Goal: Information Seeking & Learning: Learn about a topic

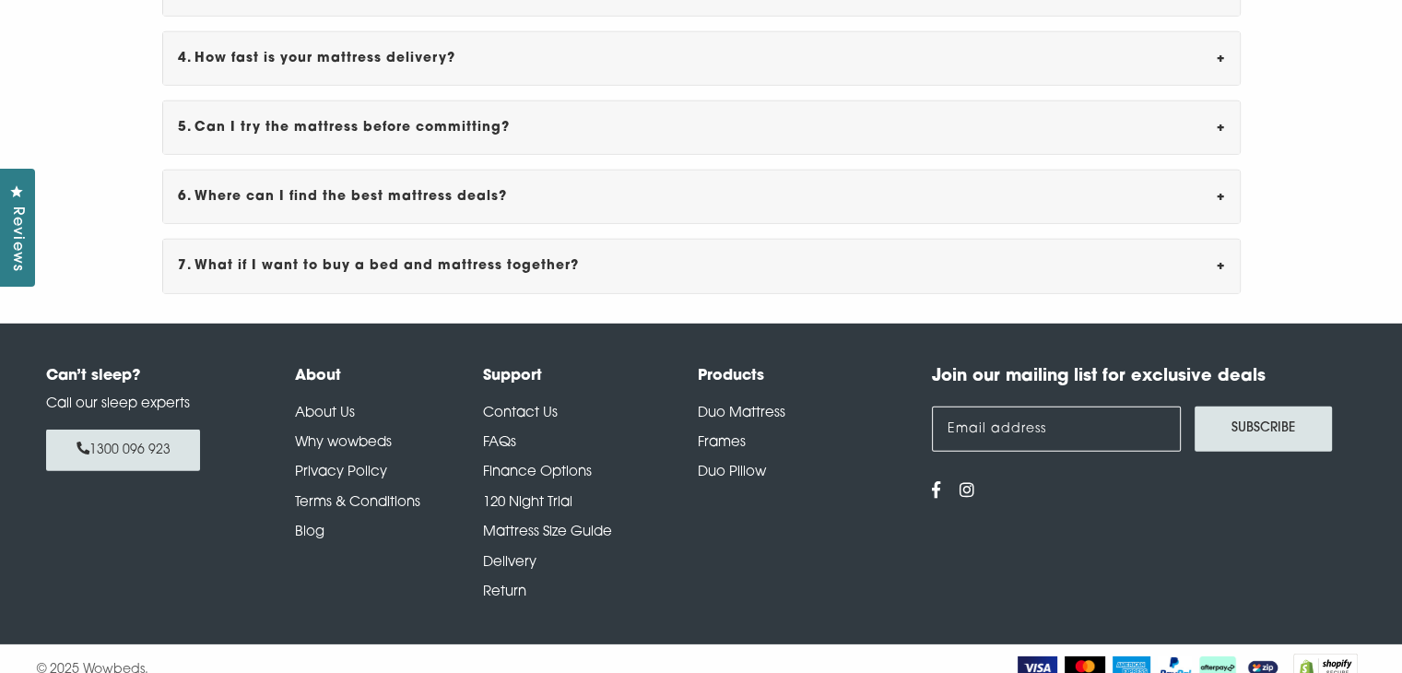
scroll to position [5563, 0]
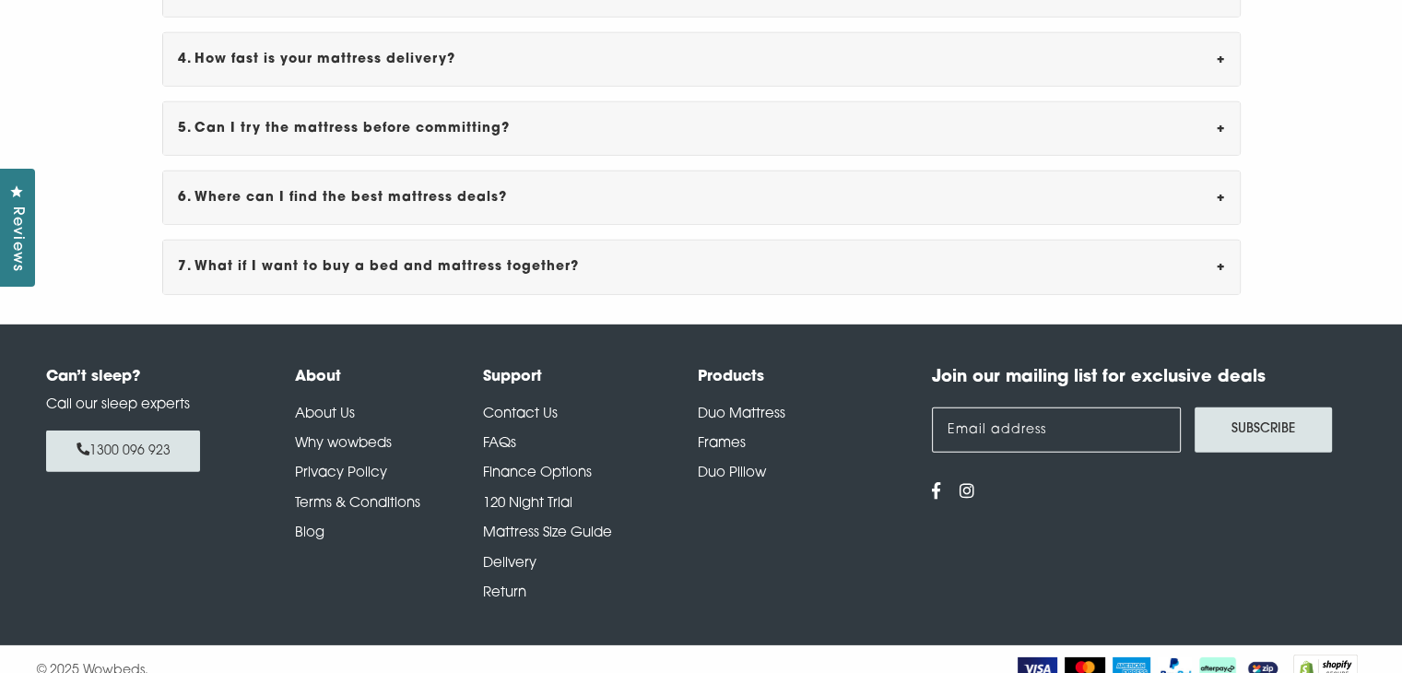
click at [308, 407] on link "About Us" at bounding box center [325, 414] width 60 height 14
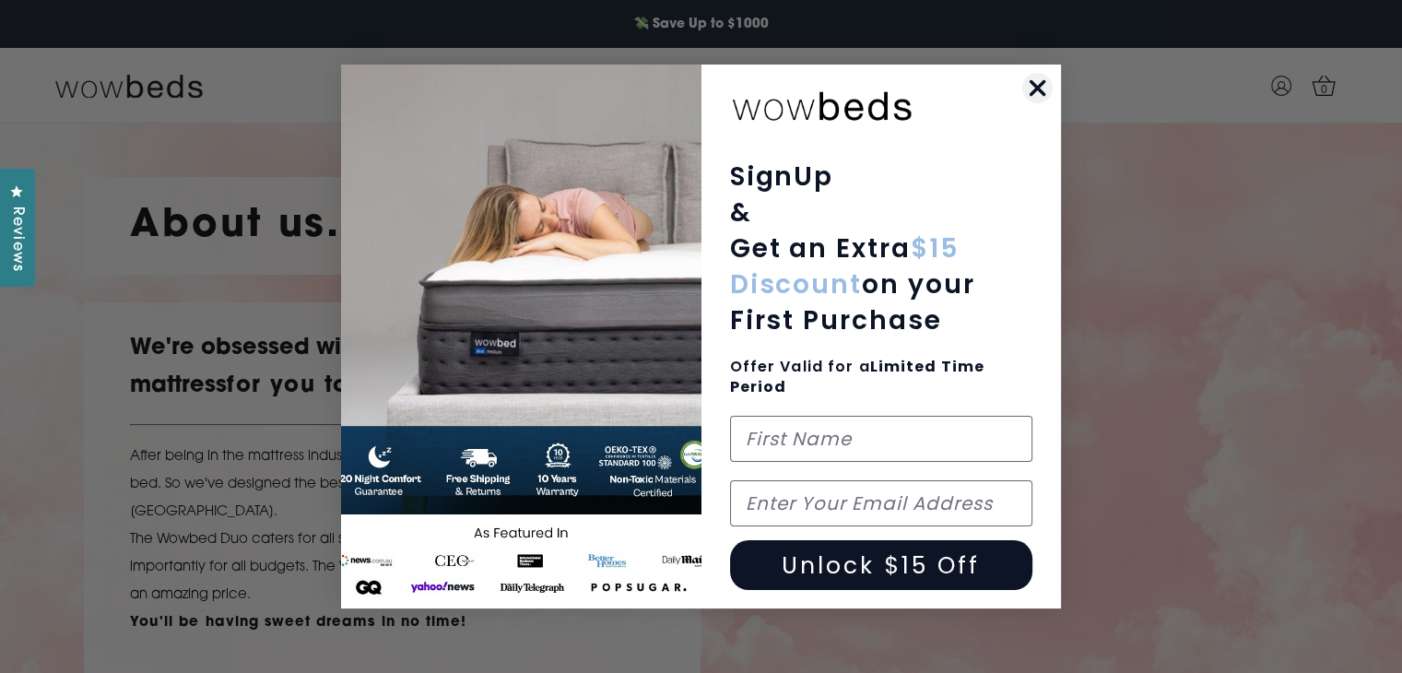
click at [1036, 89] on icon "Close dialog" at bounding box center [1037, 88] width 13 height 13
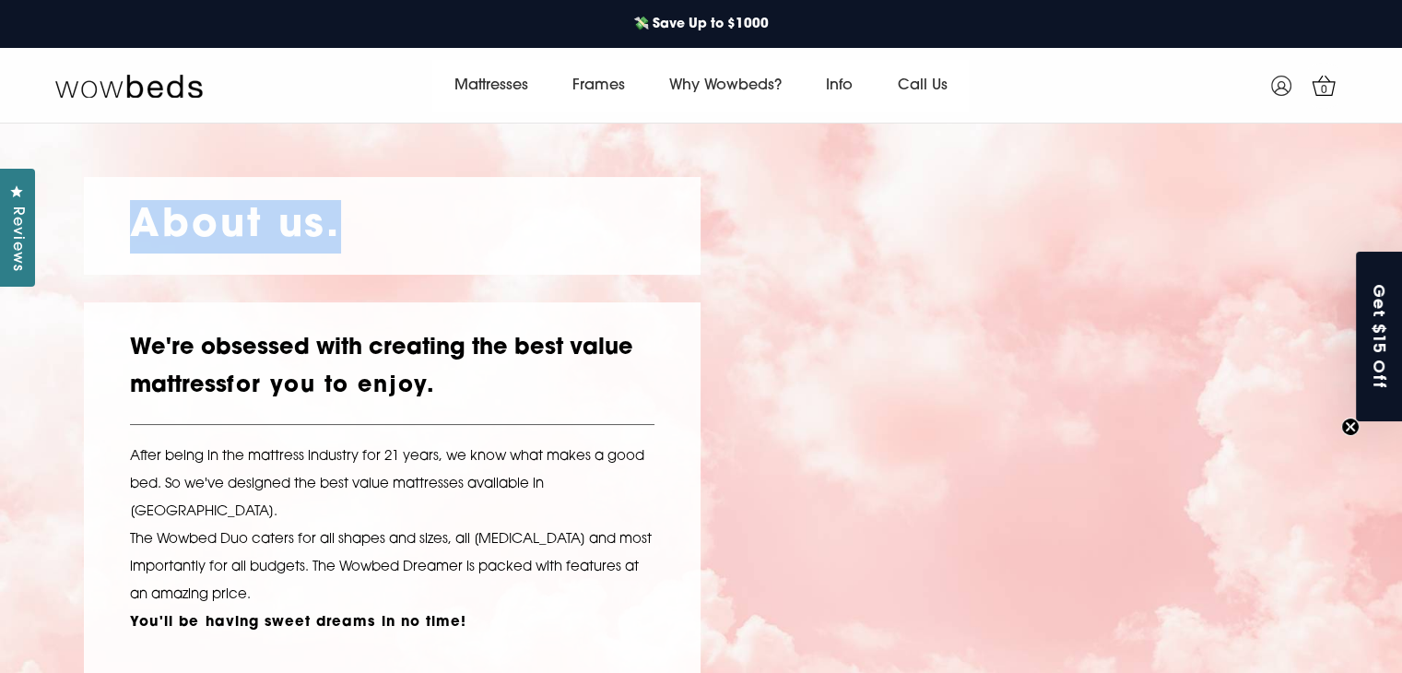
drag, startPoint x: 119, startPoint y: 215, endPoint x: 339, endPoint y: 227, distance: 220.6
click at [339, 227] on div "About us." at bounding box center [392, 226] width 617 height 98
copy strong "About us."
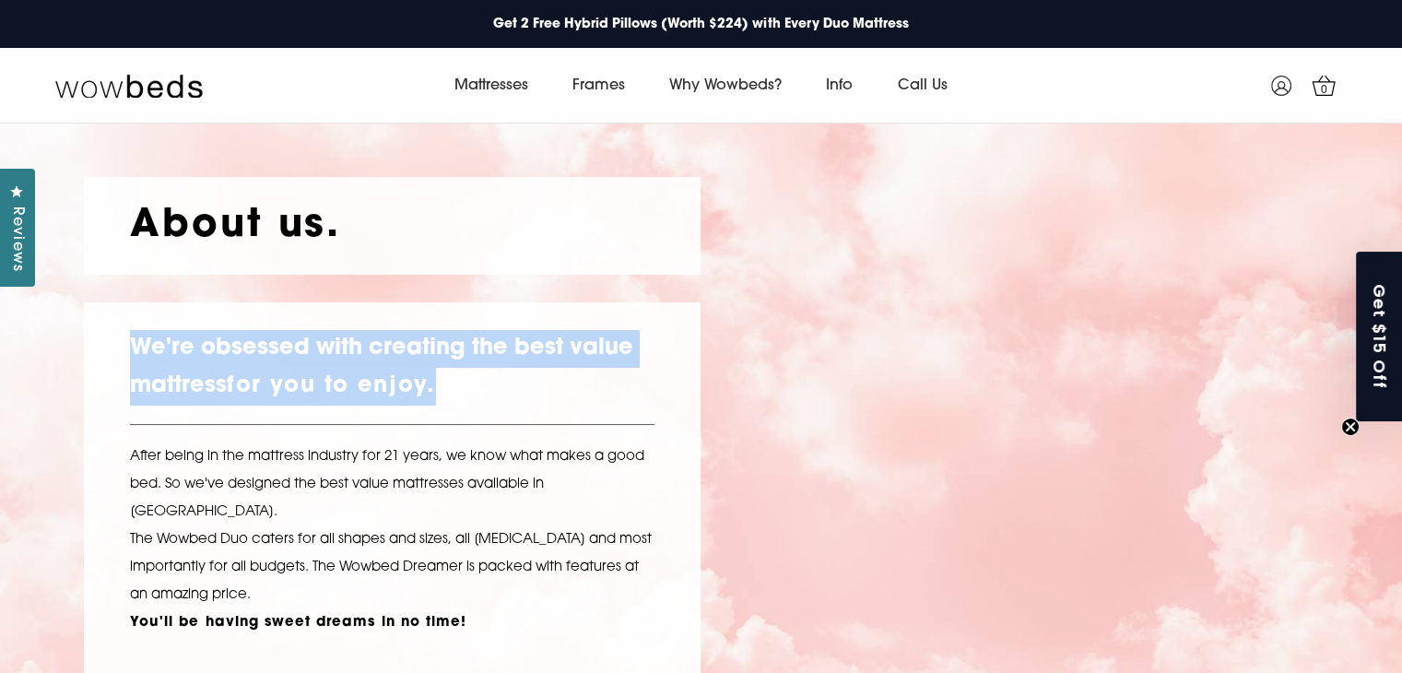
drag, startPoint x: 127, startPoint y: 337, endPoint x: 460, endPoint y: 393, distance: 337.3
click at [460, 393] on div "We're obsessed with creating the best value mattress for you to enjoy. After be…" at bounding box center [392, 490] width 617 height 377
copy h2 "We're obsessed with creating the best value mattress for you to enjoy."
drag, startPoint x: 133, startPoint y: 452, endPoint x: 331, endPoint y: 563, distance: 226.9
click at [331, 563] on p "After being in the mattress industry for 21 years, we know what makes a good be…" at bounding box center [392, 540] width 524 height 194
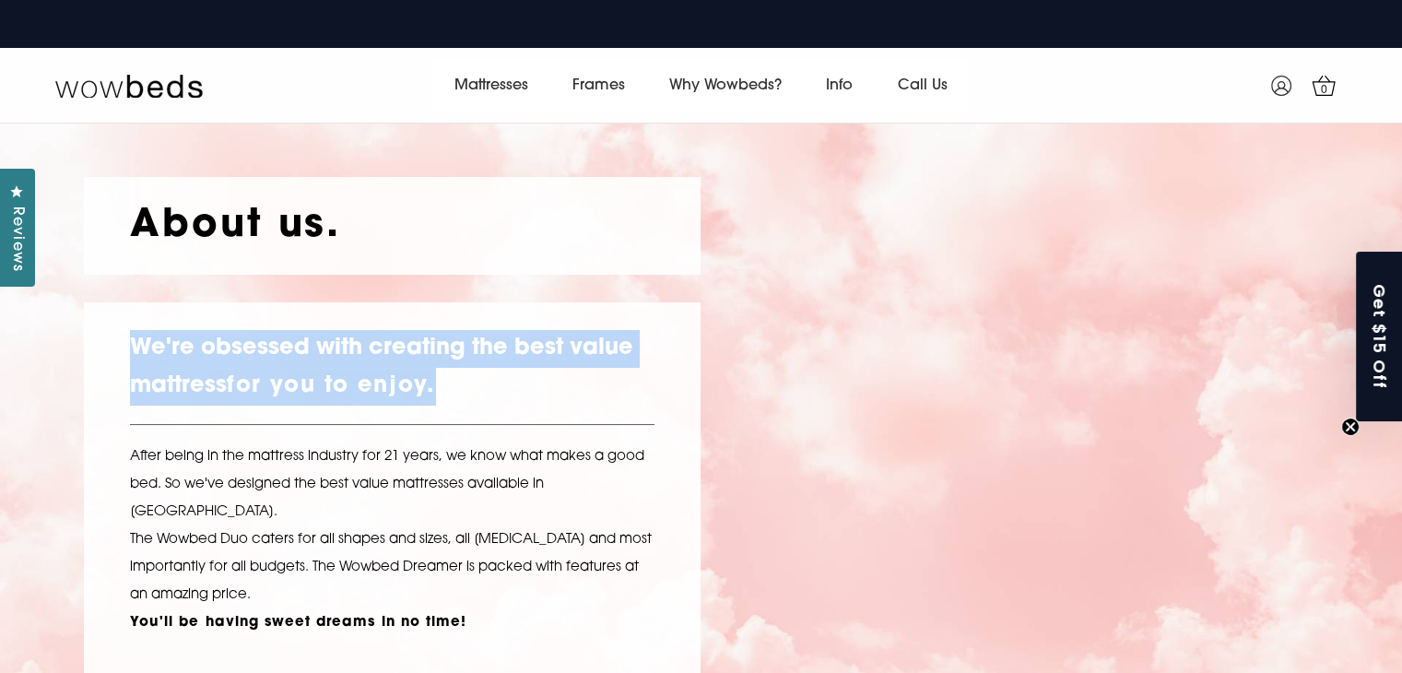
copy p "After being in the mattress industry for 21 years, we know what makes a good be…"
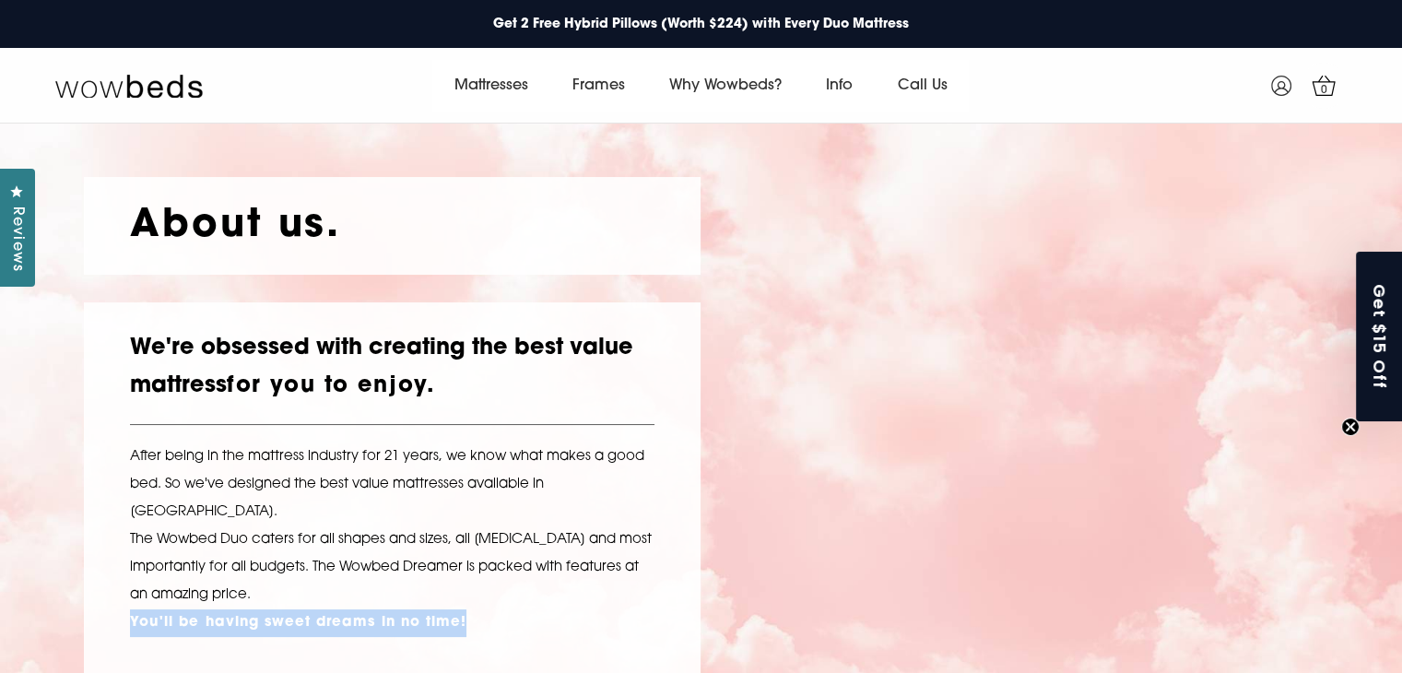
drag, startPoint x: 125, startPoint y: 591, endPoint x: 499, endPoint y: 591, distance: 374.2
click at [499, 591] on div "We're obsessed with creating the best value mattress for you to enjoy. After be…" at bounding box center [392, 490] width 617 height 377
copy strong "You'll be having sweet dreams in no time!"
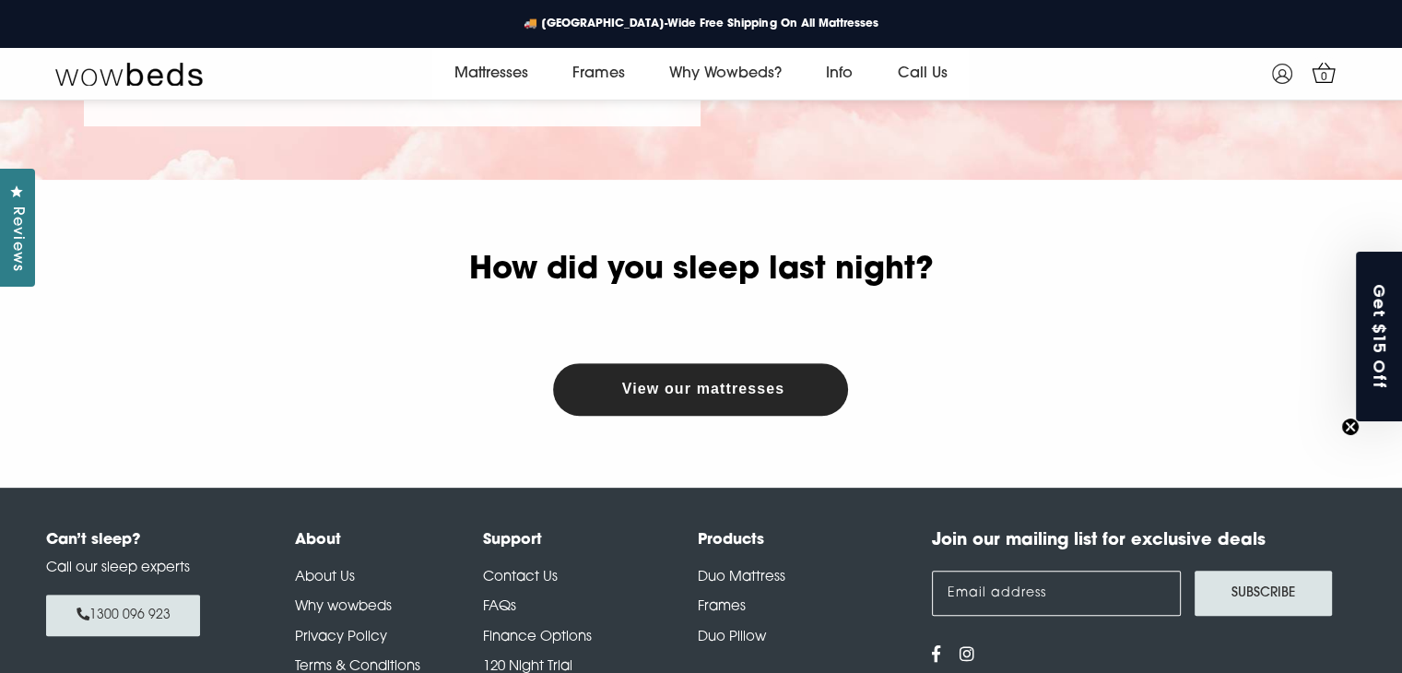
scroll to position [531, 0]
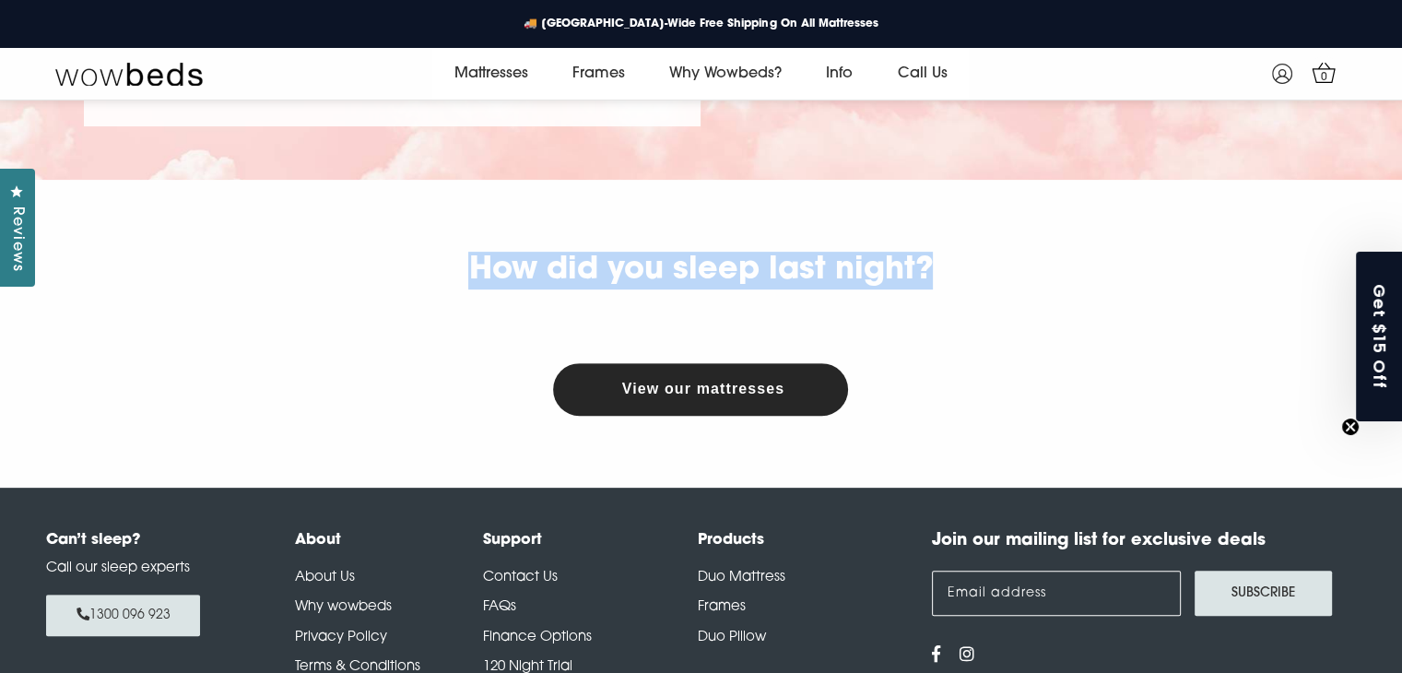
drag, startPoint x: 590, startPoint y: 222, endPoint x: 954, endPoint y: 244, distance: 364.7
click at [954, 252] on h2 "How did you sleep last night?" at bounding box center [701, 271] width 1234 height 38
copy h2 "How did you sleep last night?"
click at [364, 600] on link "Why wowbeds" at bounding box center [343, 607] width 97 height 14
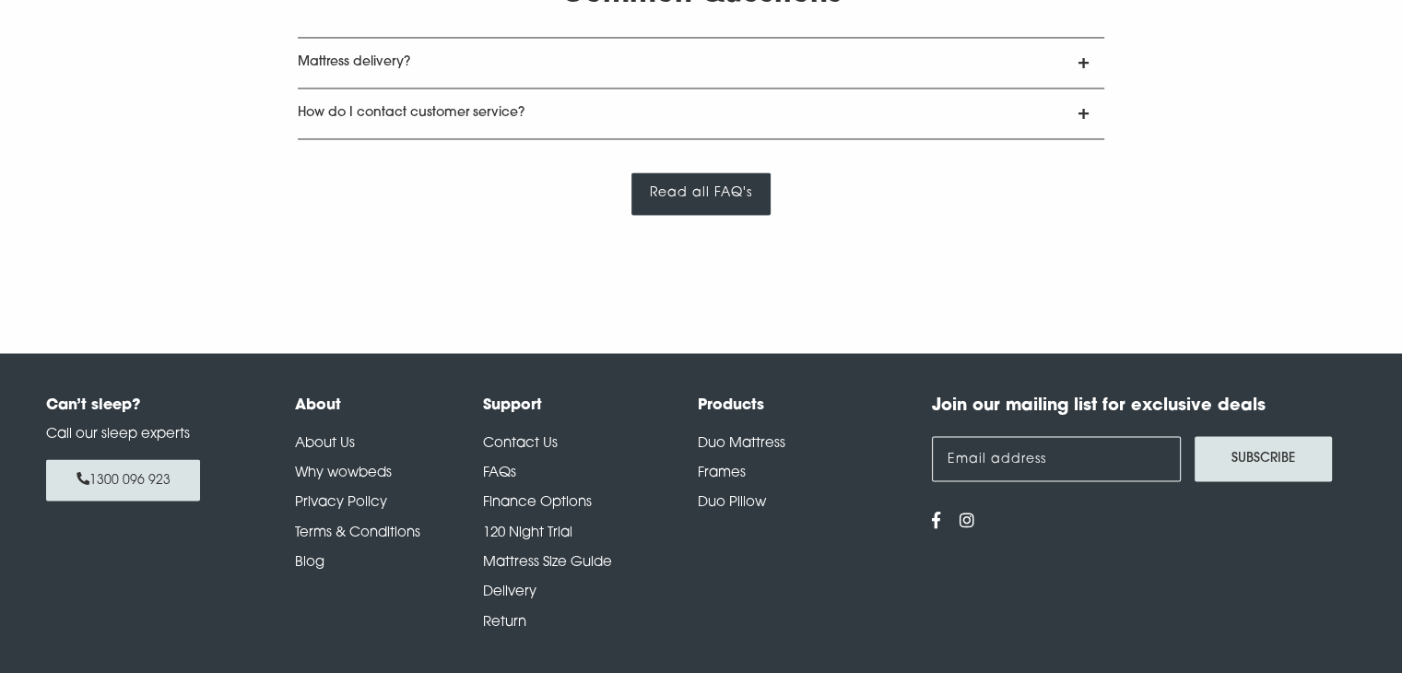
scroll to position [3143, 0]
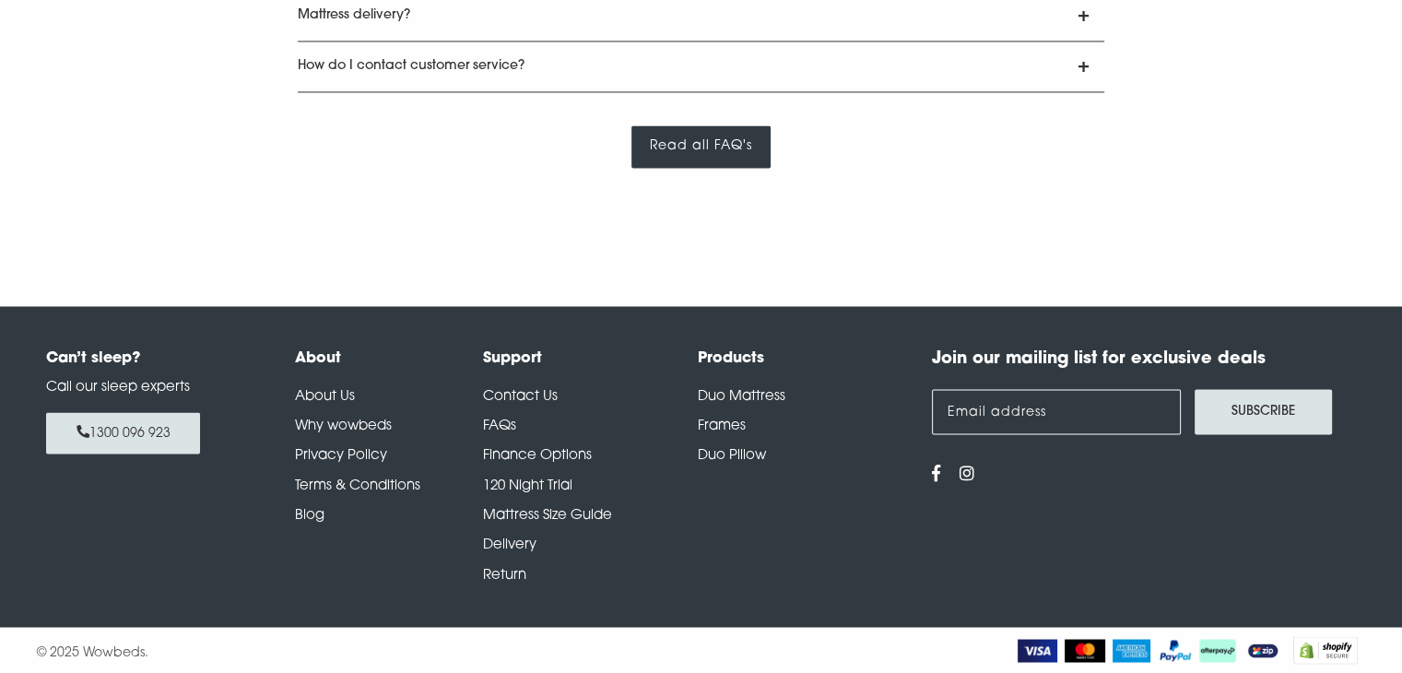
click at [361, 450] on link "Privacy Policy" at bounding box center [341, 455] width 92 height 14
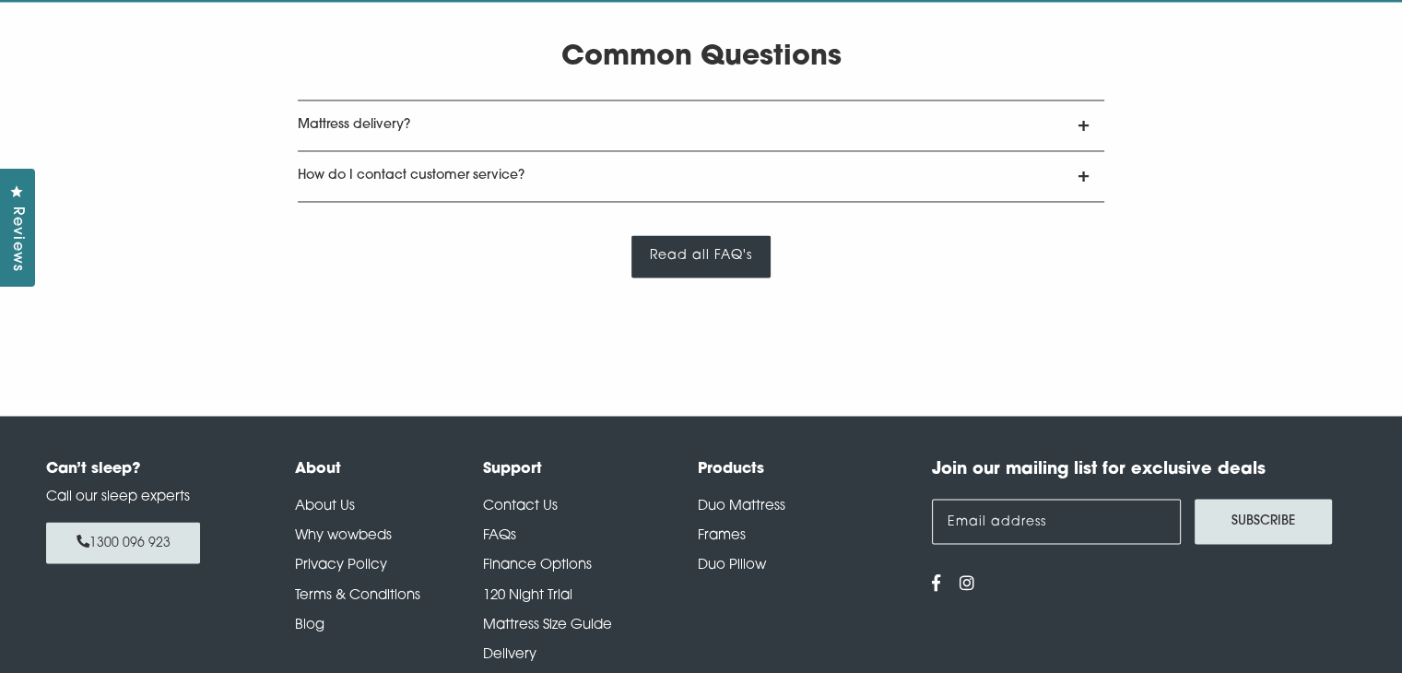
scroll to position [3274, 0]
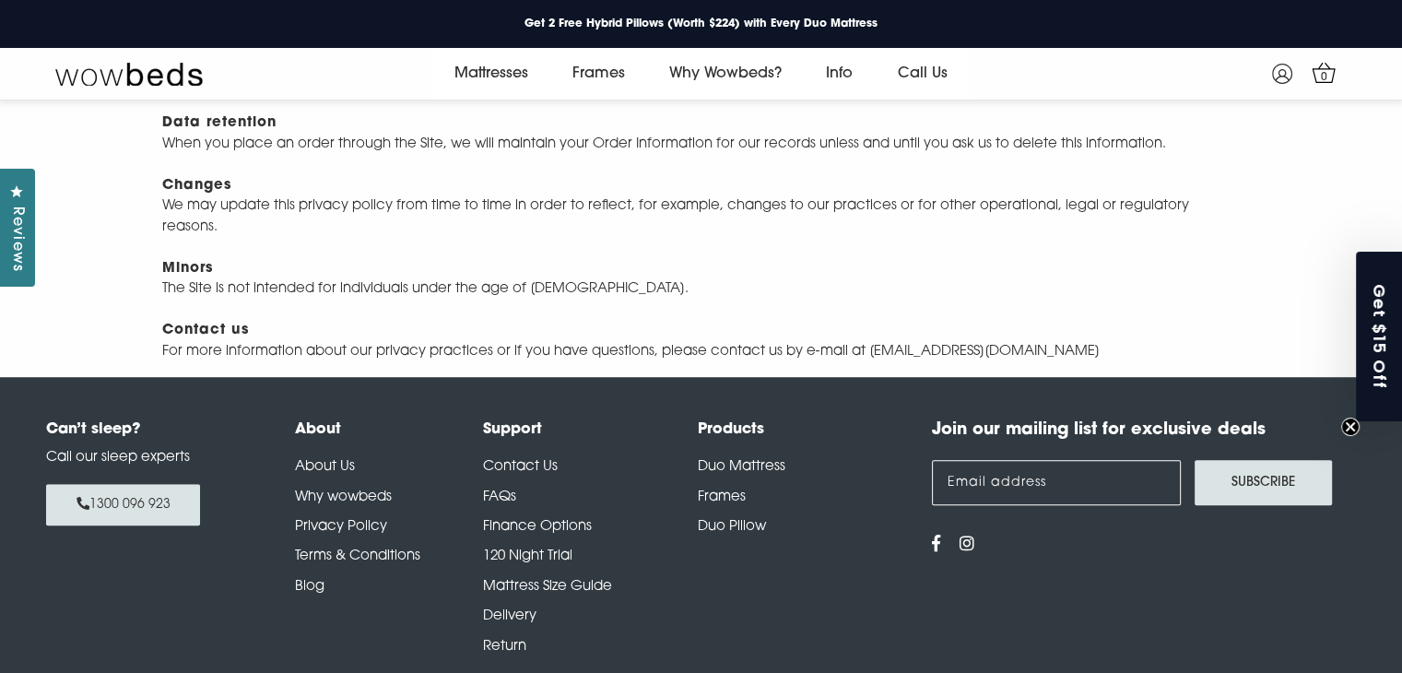
scroll to position [1102, 0]
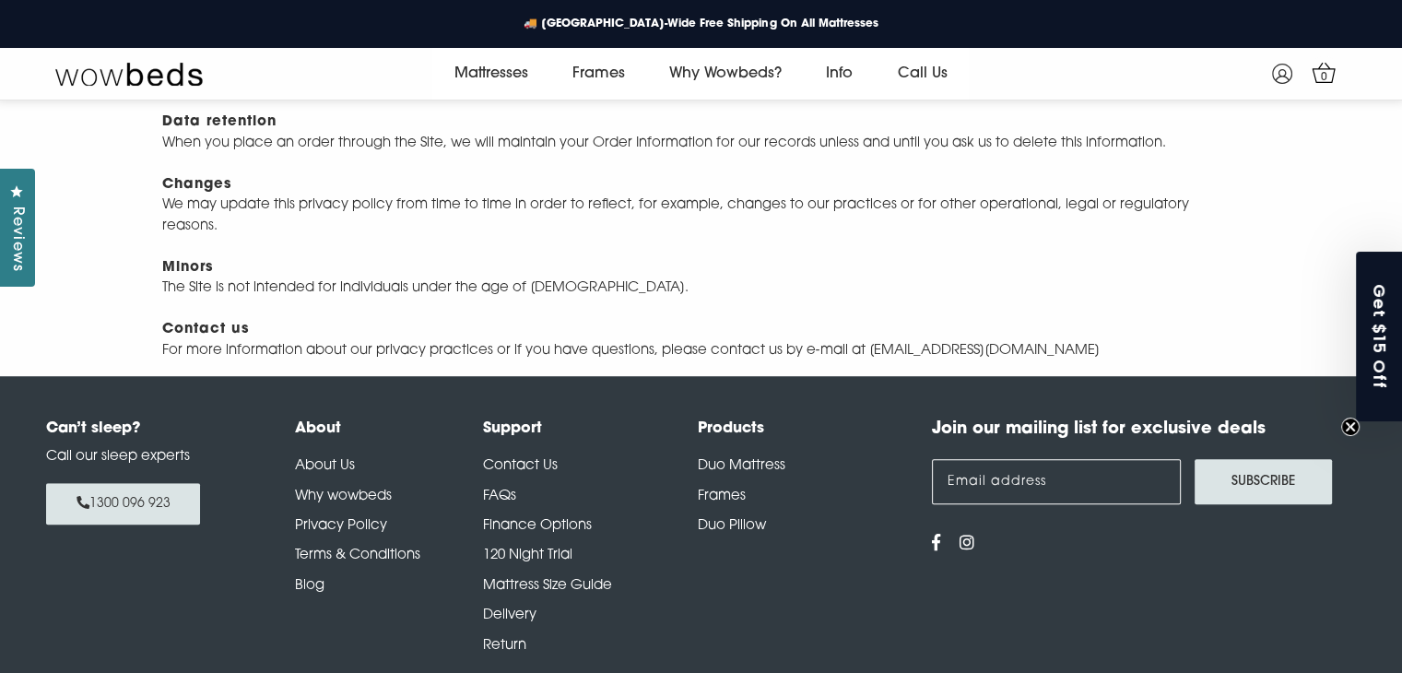
click at [355, 562] on link "Terms & Conditions" at bounding box center [357, 555] width 125 height 14
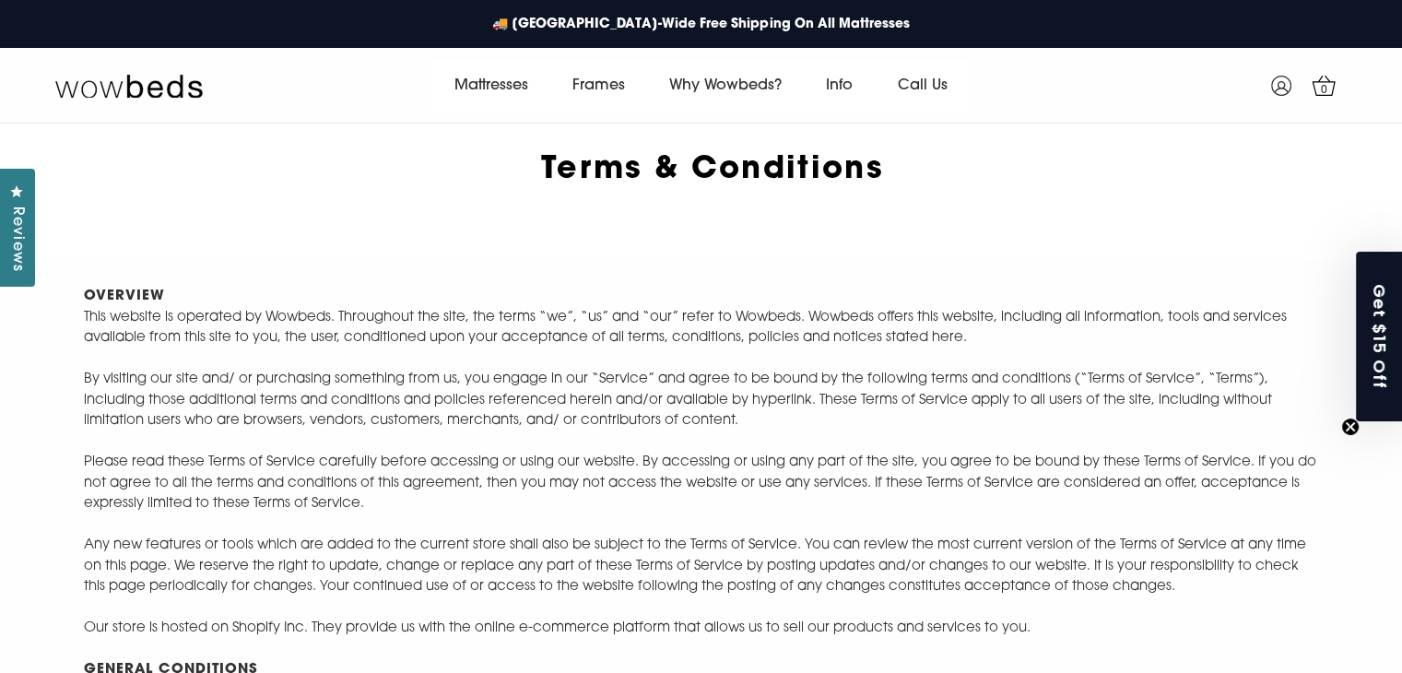
drag, startPoint x: 535, startPoint y: 173, endPoint x: 887, endPoint y: 172, distance: 353.0
click at [884, 172] on strong "Terms & Conditions" at bounding box center [712, 170] width 343 height 30
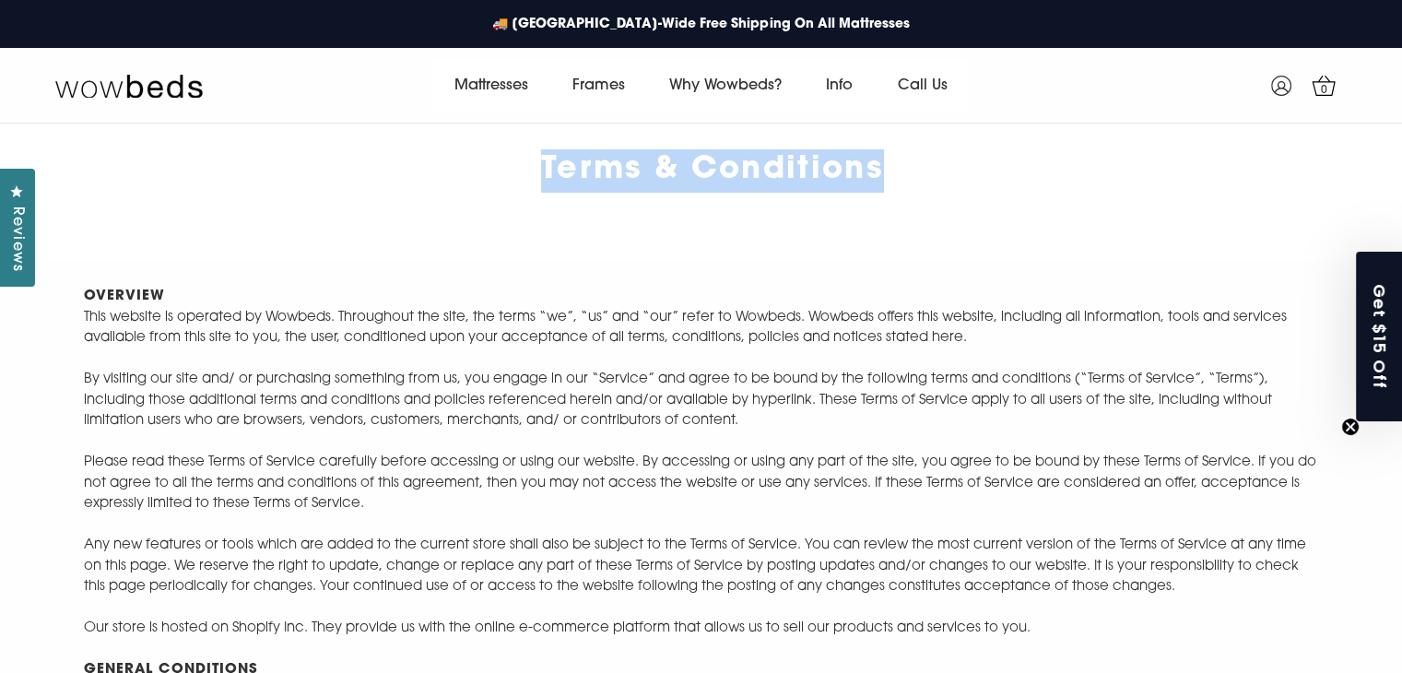
click at [876, 172] on strong "Terms & Conditions" at bounding box center [712, 170] width 343 height 30
copy strong "Terms & Conditions"
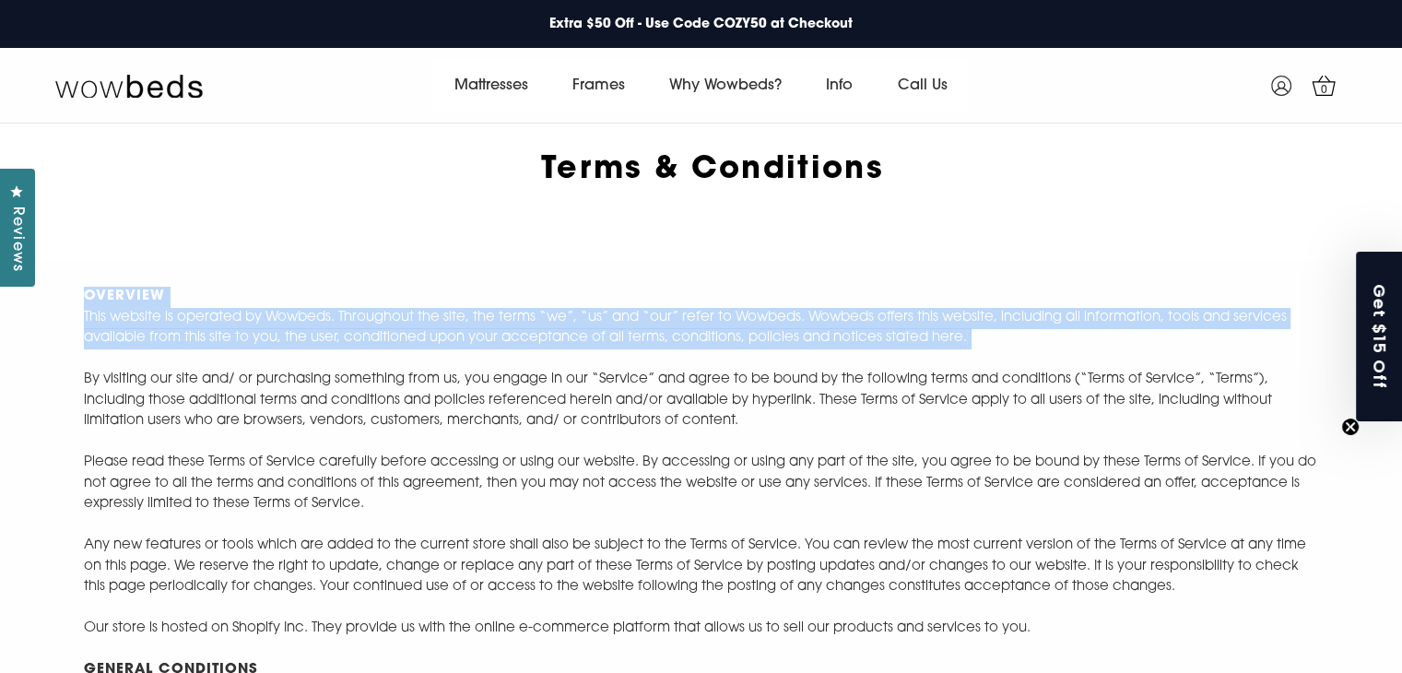
drag, startPoint x: 79, startPoint y: 296, endPoint x: 166, endPoint y: 366, distance: 111.4
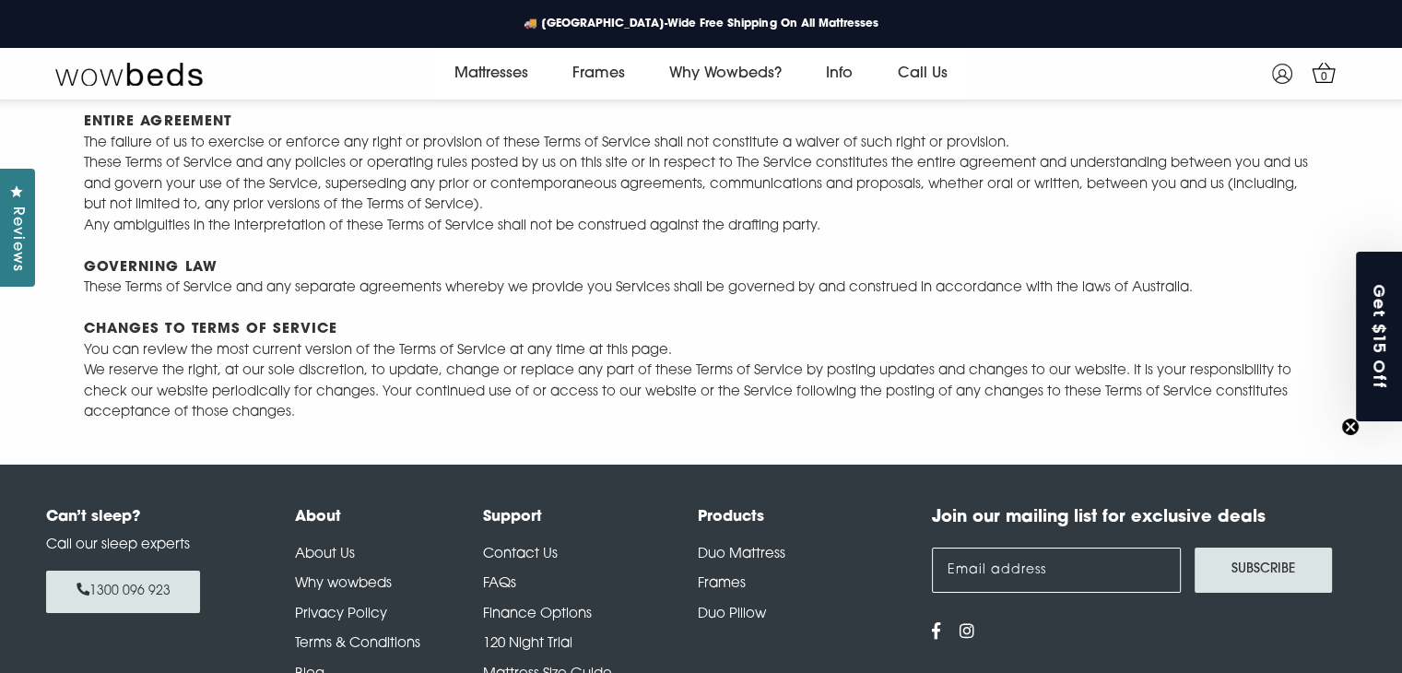
scroll to position [6428, 0]
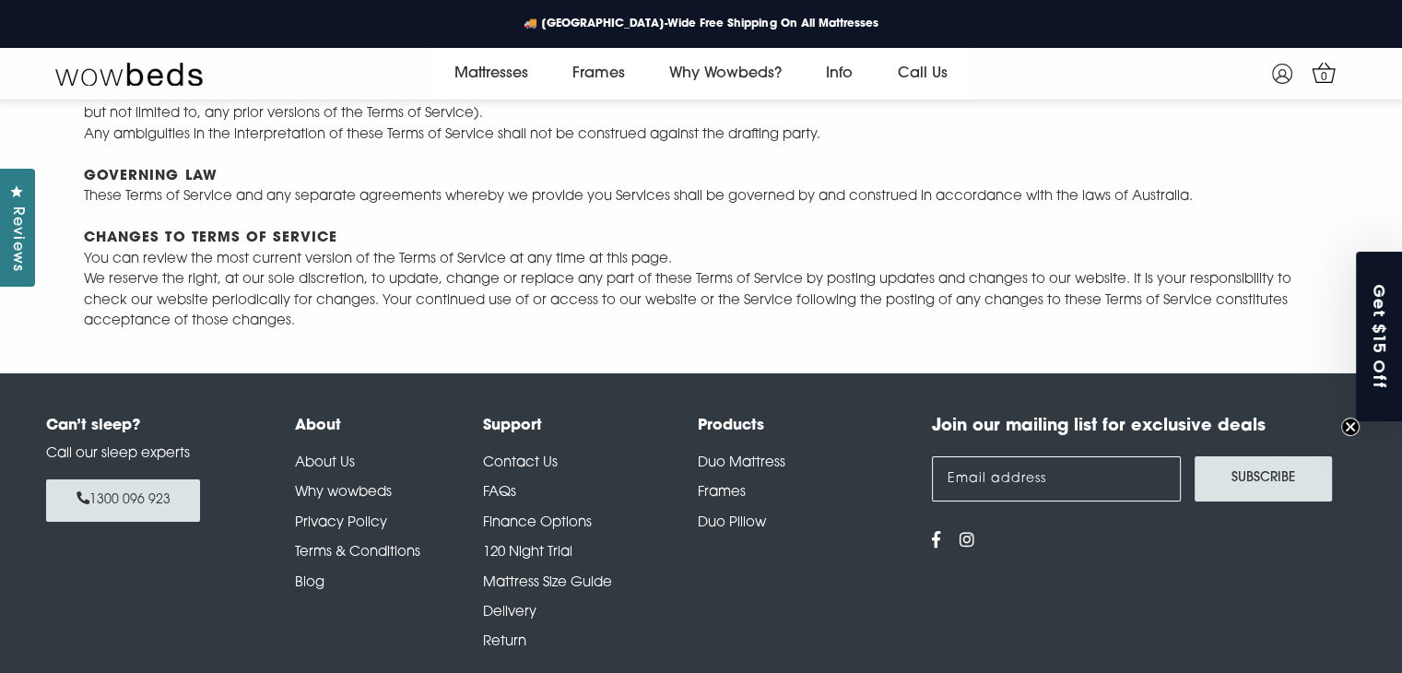
copy div "OVERVIEW This website is operated by Wowbeds. Throughout the site, the terms “w…"
click at [316, 583] on link "Blog" at bounding box center [309, 583] width 29 height 14
click at [530, 425] on h4 "Support" at bounding box center [590, 426] width 215 height 22
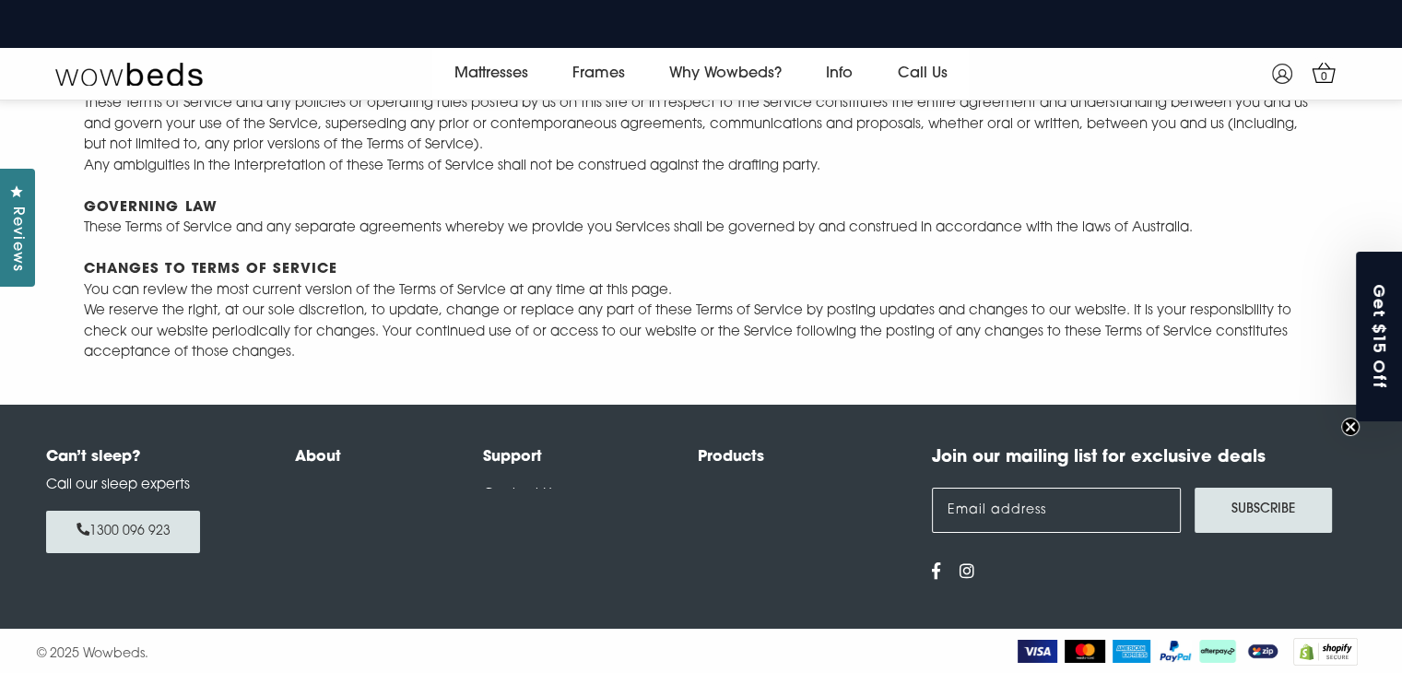
scroll to position [6428, 0]
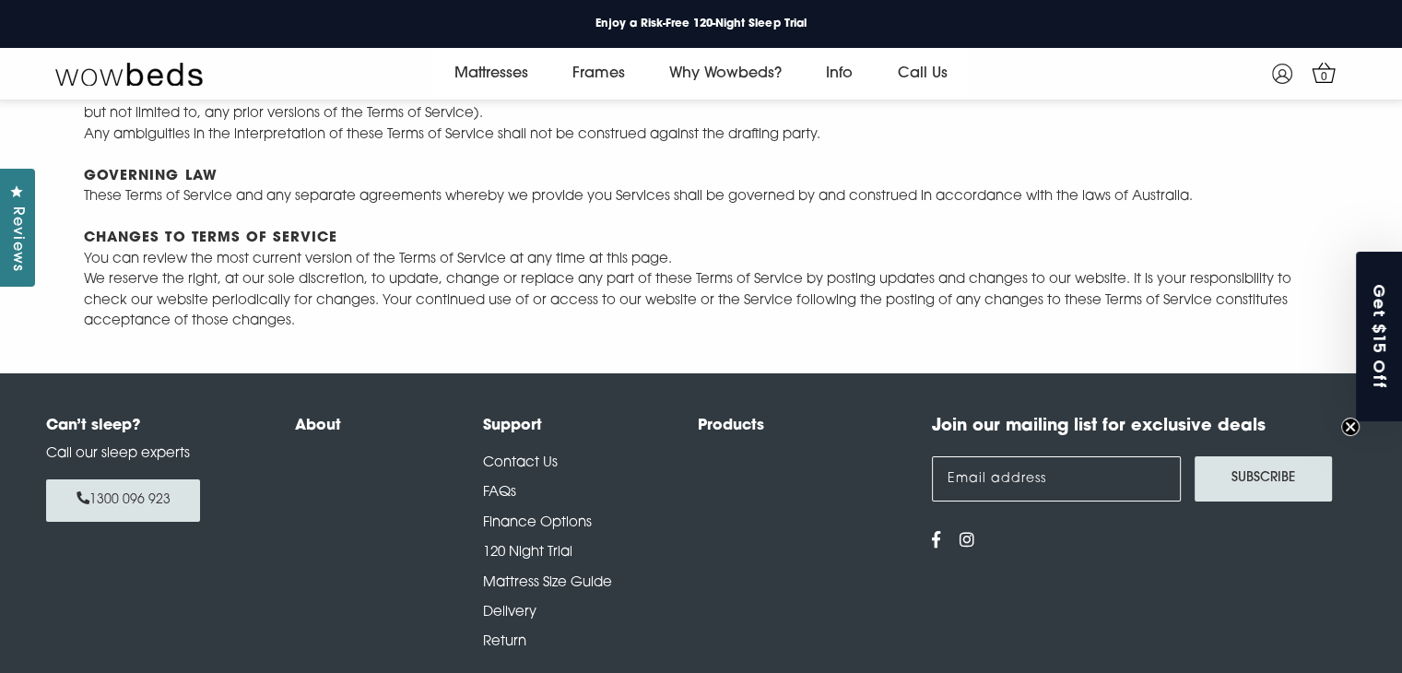
click at [526, 581] on link "Mattress Size Guide" at bounding box center [547, 583] width 129 height 14
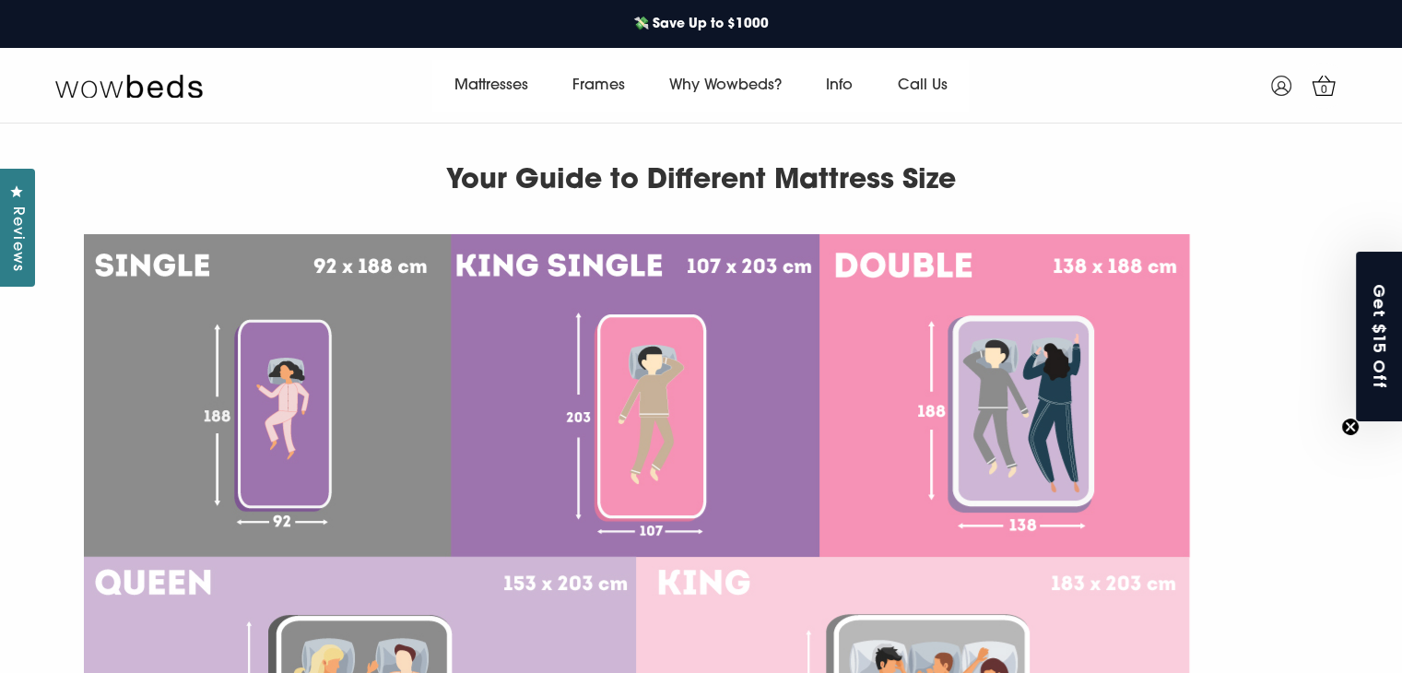
drag, startPoint x: 441, startPoint y: 176, endPoint x: 972, endPoint y: 169, distance: 531.8
click at [972, 169] on h1 "Your Guide to Different Mattress Size" at bounding box center [701, 161] width 1234 height 77
click at [549, 392] on img at bounding box center [637, 556] width 1106 height 645
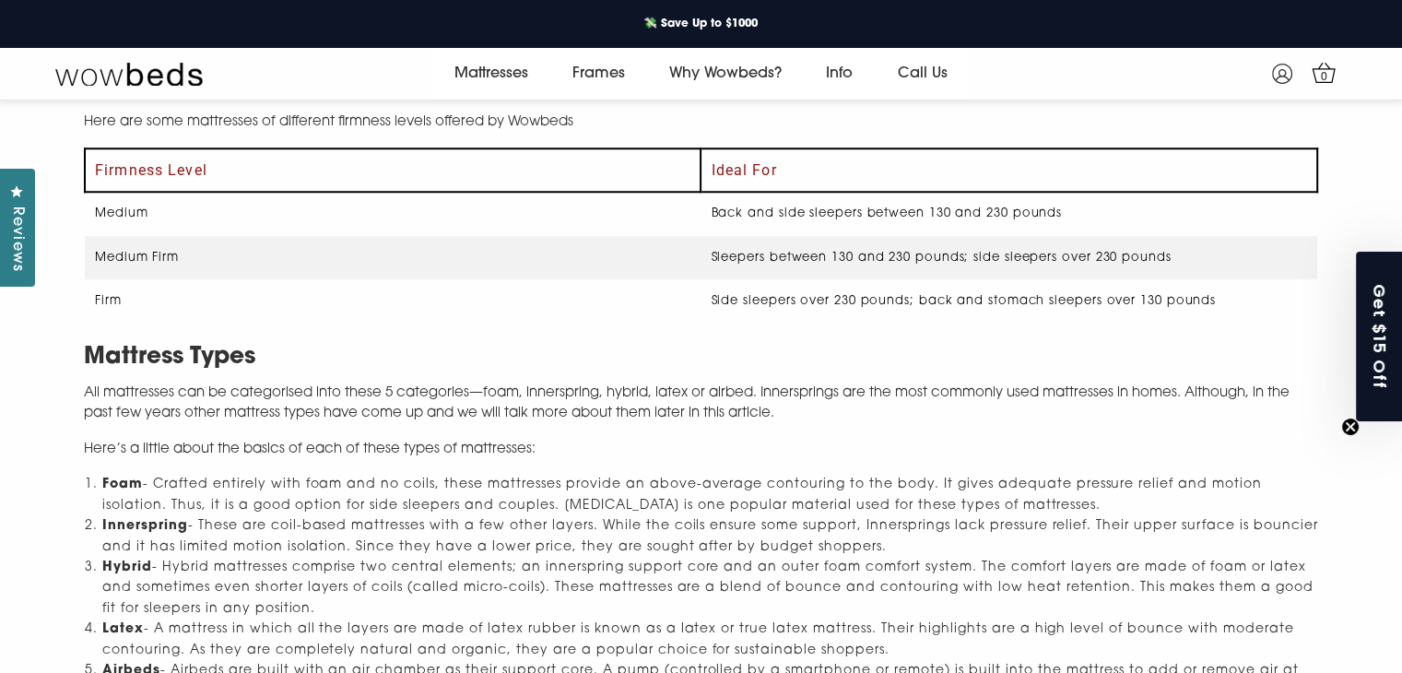
scroll to position [1452, 0]
